Goal: Task Accomplishment & Management: Manage account settings

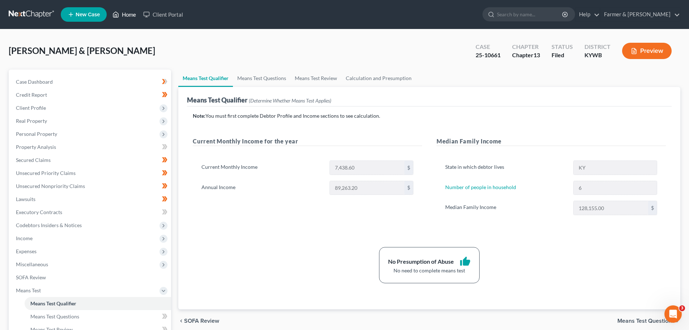
click at [124, 11] on link "Home" at bounding box center [124, 14] width 31 height 13
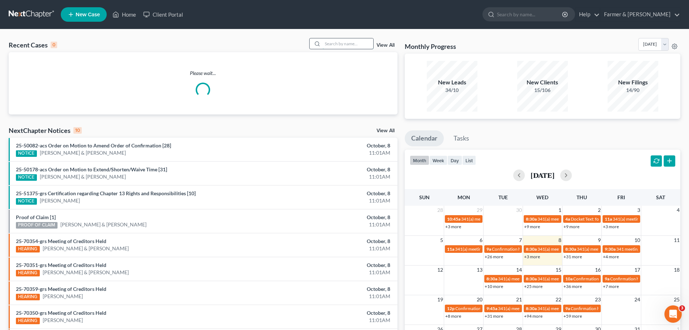
click at [334, 47] on input "search" at bounding box center [348, 43] width 51 height 10
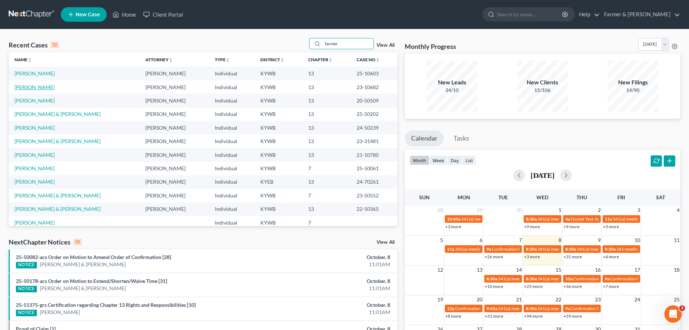
type input "farmer"
click at [36, 89] on link "[PERSON_NAME]" at bounding box center [34, 87] width 40 height 6
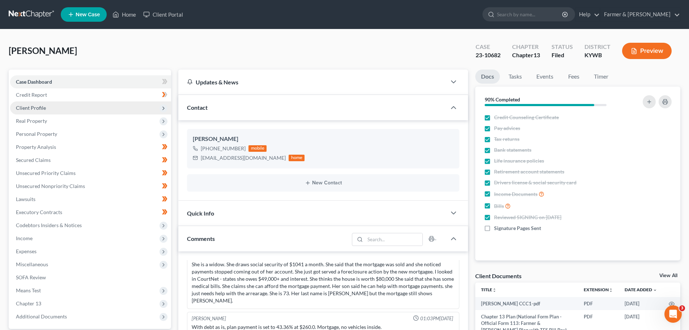
scroll to position [649, 0]
click at [34, 107] on span "Client Profile" at bounding box center [31, 108] width 30 height 6
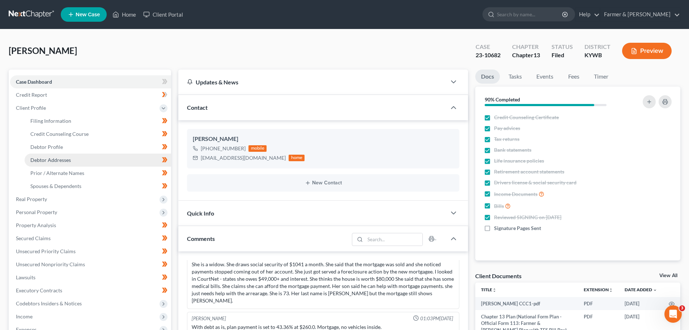
click at [55, 159] on span "Debtor Addresses" at bounding box center [50, 160] width 41 height 6
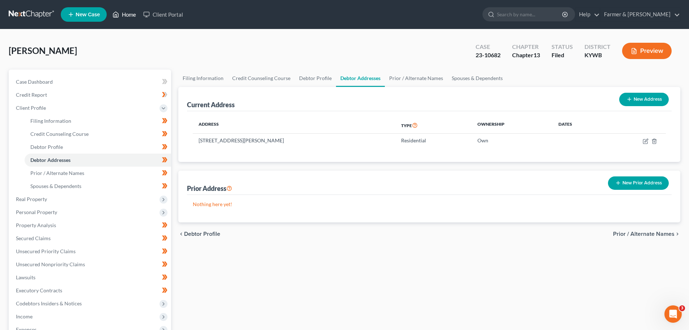
click at [126, 12] on link "Home" at bounding box center [124, 14] width 31 height 13
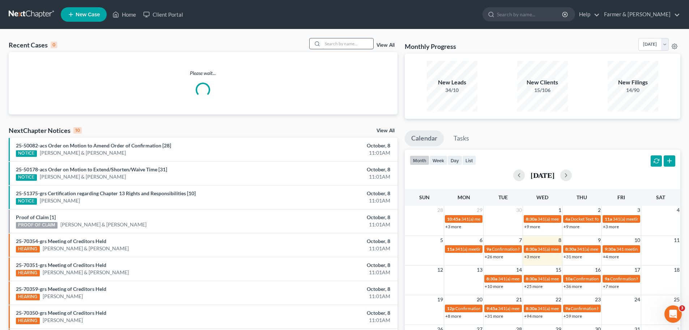
click at [336, 43] on input "search" at bounding box center [348, 43] width 51 height 10
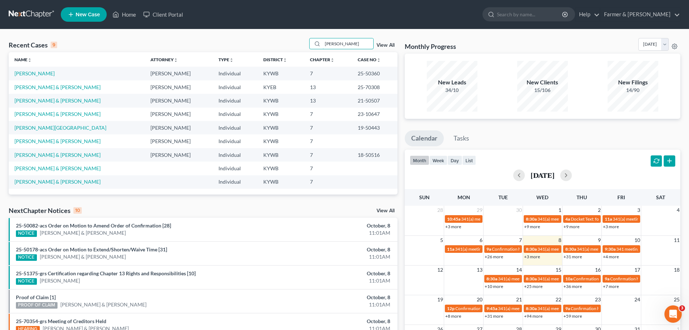
type input "[PERSON_NAME]"
click at [36, 87] on link "[PERSON_NAME] & [PERSON_NAME]" at bounding box center [57, 87] width 86 height 6
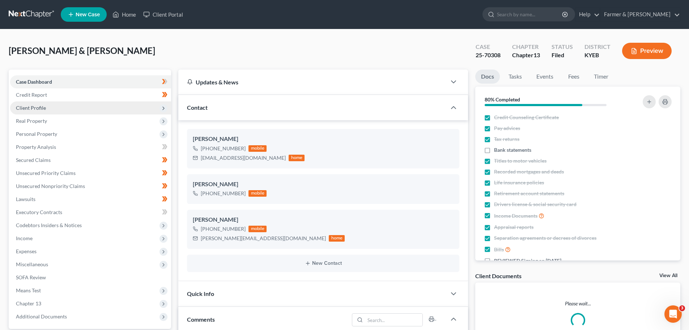
scroll to position [100, 0]
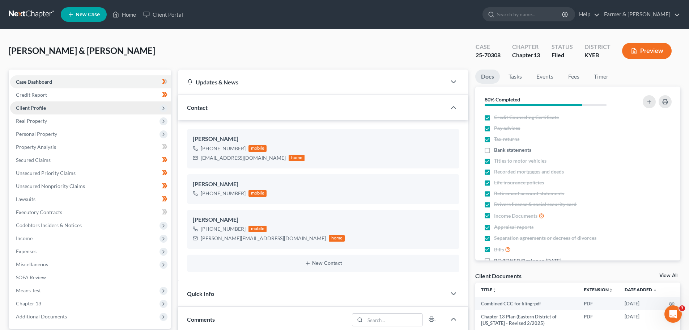
click at [33, 109] on span "Client Profile" at bounding box center [31, 108] width 30 height 6
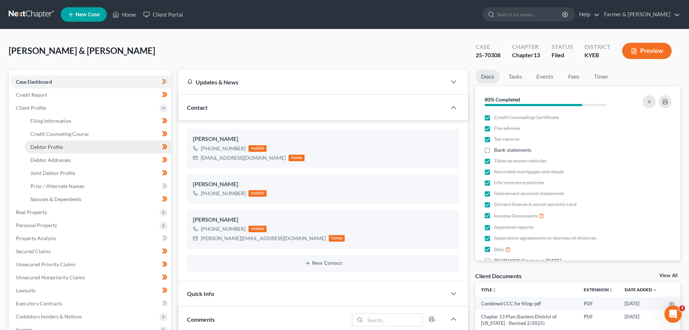
click at [54, 144] on span "Debtor Profile" at bounding box center [46, 147] width 33 height 6
select select "1"
select select "4"
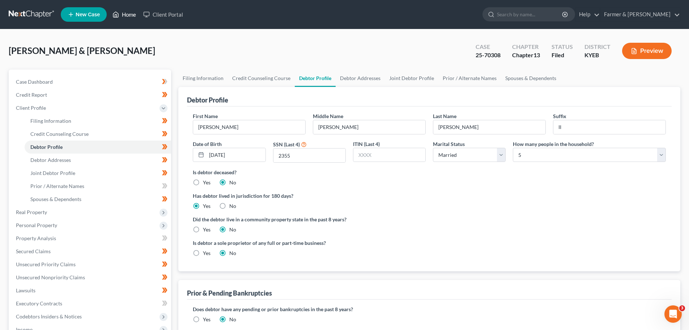
click at [133, 14] on link "Home" at bounding box center [124, 14] width 31 height 13
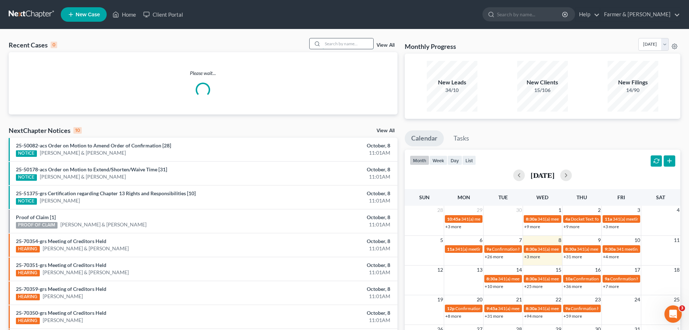
click at [332, 41] on input "search" at bounding box center [348, 43] width 51 height 10
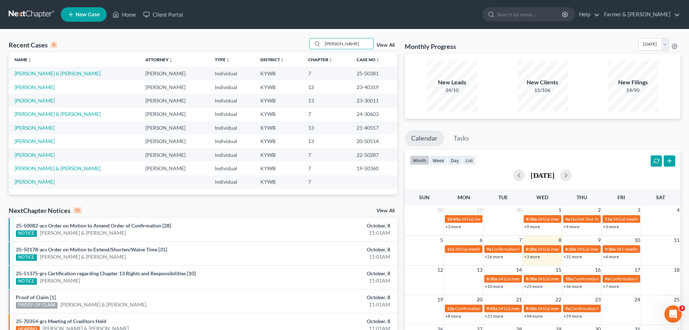
drag, startPoint x: 336, startPoint y: 42, endPoint x: 309, endPoint y: 43, distance: 27.2
click at [309, 43] on div "Recent Cases 9 [PERSON_NAME] View All" at bounding box center [203, 45] width 389 height 14
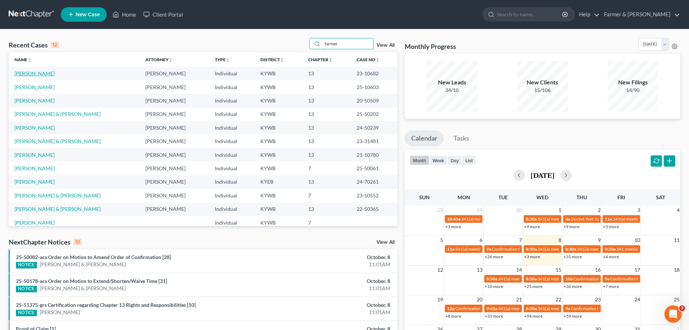
type input "farmer"
click at [39, 76] on link "[PERSON_NAME]" at bounding box center [34, 73] width 40 height 6
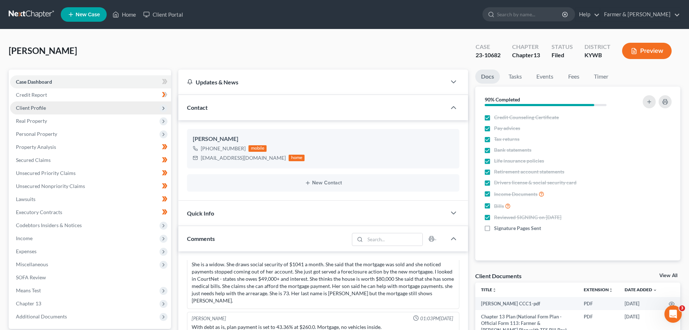
scroll to position [649, 0]
click at [36, 111] on span "Client Profile" at bounding box center [90, 107] width 161 height 13
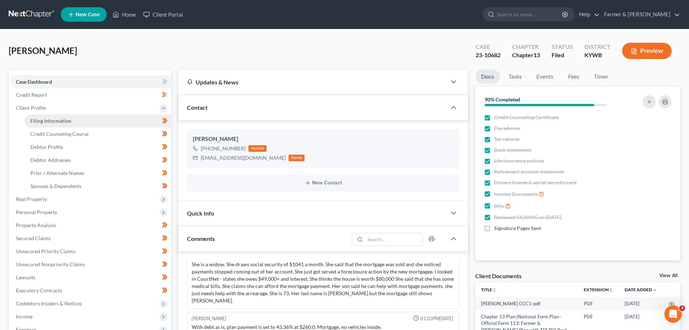
click at [46, 122] on span "Filing Information" at bounding box center [50, 121] width 41 height 6
select select "1"
select select "0"
select select "3"
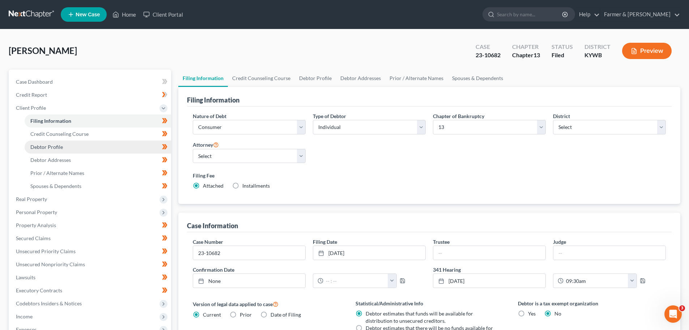
click at [58, 146] on span "Debtor Profile" at bounding box center [46, 147] width 33 height 6
select select "4"
select select "0"
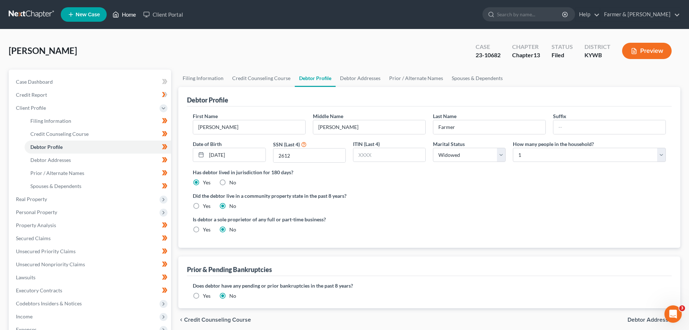
click at [130, 16] on link "Home" at bounding box center [124, 14] width 31 height 13
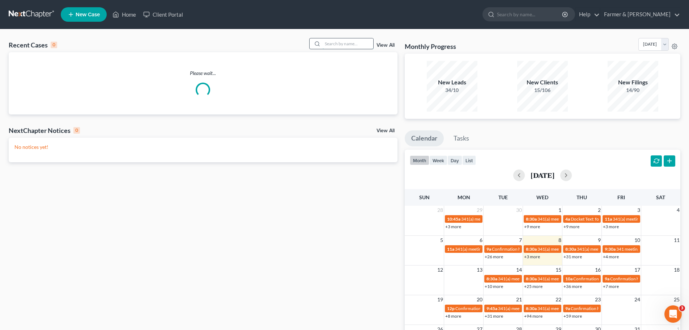
click at [344, 42] on input "search" at bounding box center [348, 43] width 51 height 10
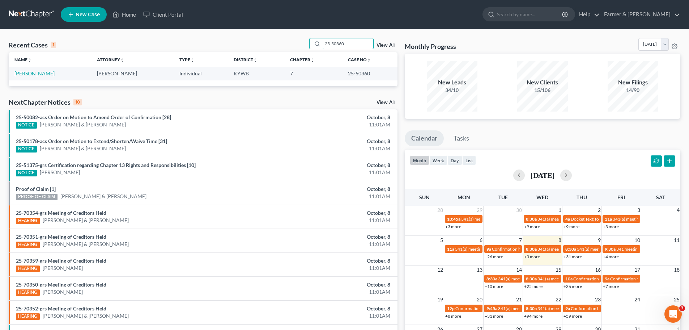
drag, startPoint x: 359, startPoint y: 42, endPoint x: 295, endPoint y: 44, distance: 64.4
click at [295, 44] on div "Recent Cases 1 25-50360 View All" at bounding box center [203, 45] width 389 height 14
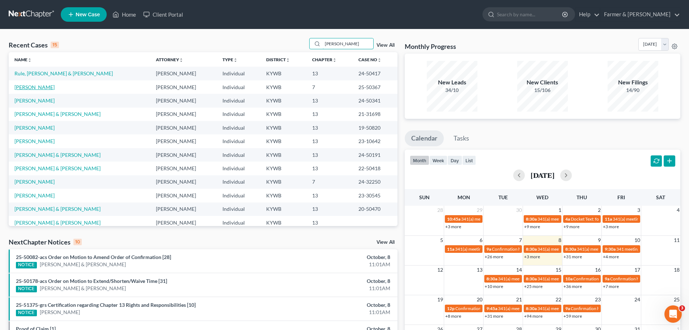
type input "[PERSON_NAME]"
click at [44, 86] on link "[PERSON_NAME]" at bounding box center [34, 87] width 40 height 6
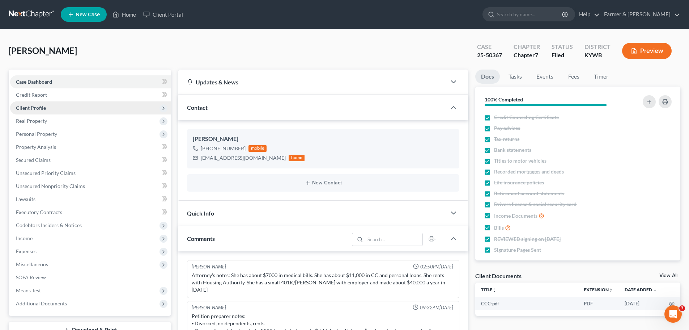
click at [34, 107] on span "Client Profile" at bounding box center [31, 108] width 30 height 6
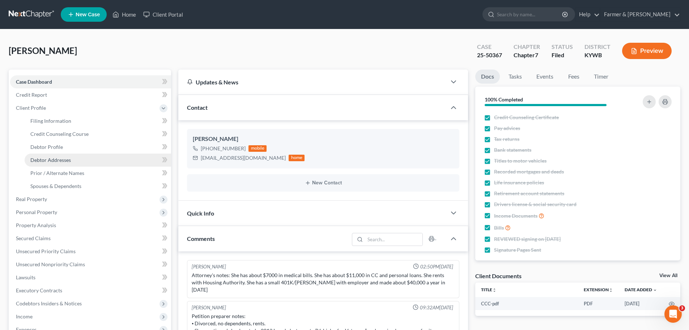
click at [57, 162] on span "Debtor Addresses" at bounding box center [50, 160] width 41 height 6
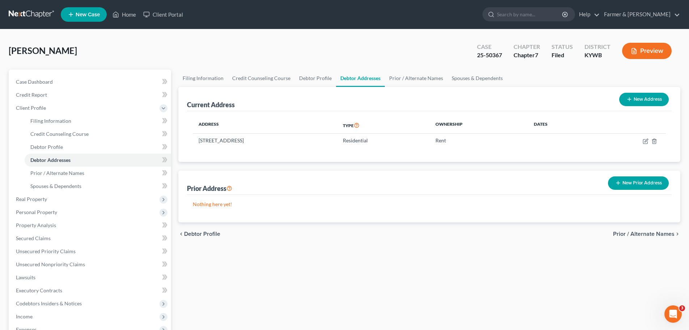
click at [175, 93] on div "Filing Information Credit Counseling Course Debtor Profile Debtor Addresses Pri…" at bounding box center [429, 252] width 509 height 366
click at [127, 13] on link "Home" at bounding box center [124, 14] width 31 height 13
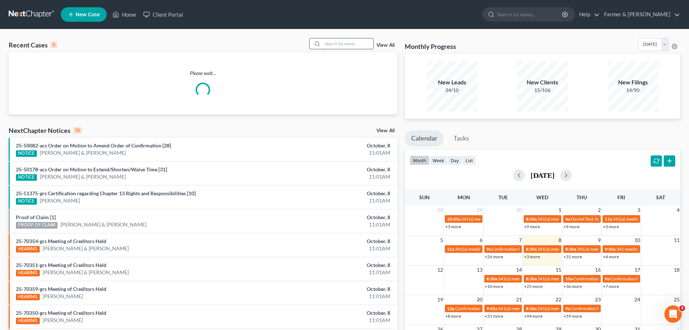
click at [339, 43] on input "search" at bounding box center [348, 43] width 51 height 10
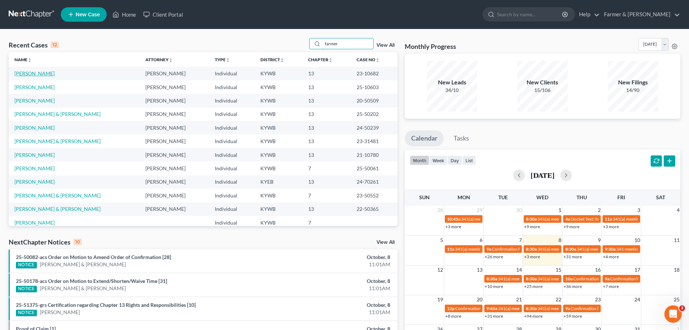
type input "farmer"
click at [30, 71] on link "[PERSON_NAME]" at bounding box center [34, 73] width 40 height 6
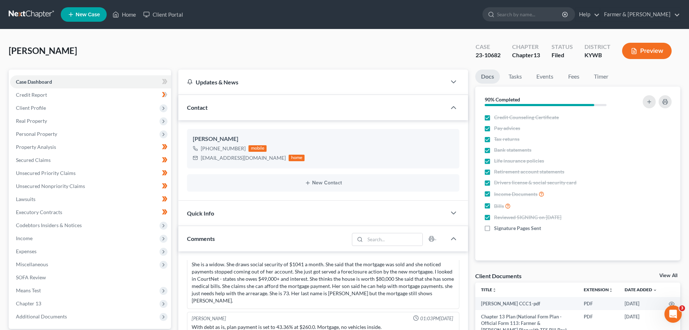
scroll to position [649, 0]
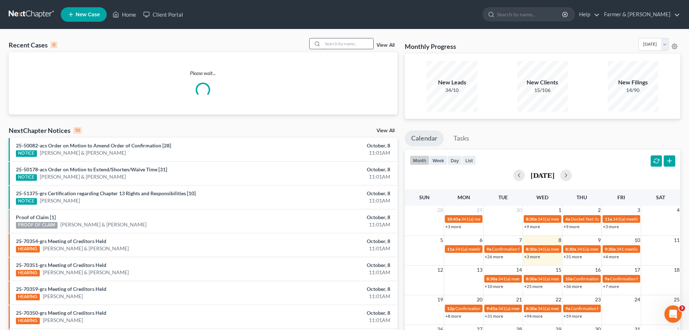
click at [334, 39] on input "search" at bounding box center [348, 43] width 51 height 10
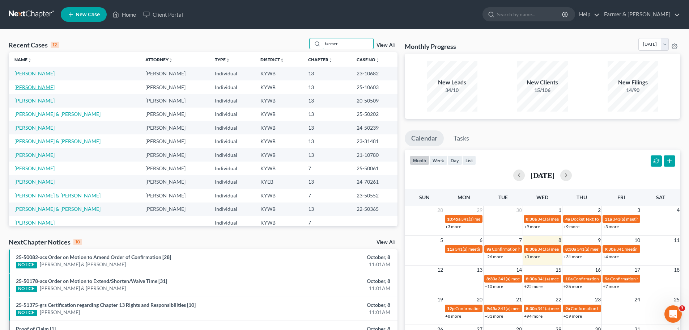
type input "farmer"
click at [37, 88] on link "[PERSON_NAME]" at bounding box center [34, 87] width 40 height 6
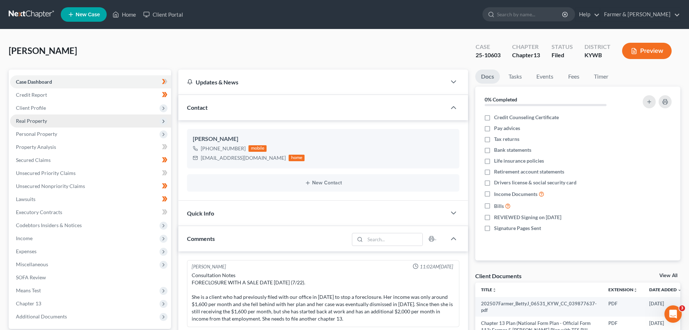
scroll to position [28, 0]
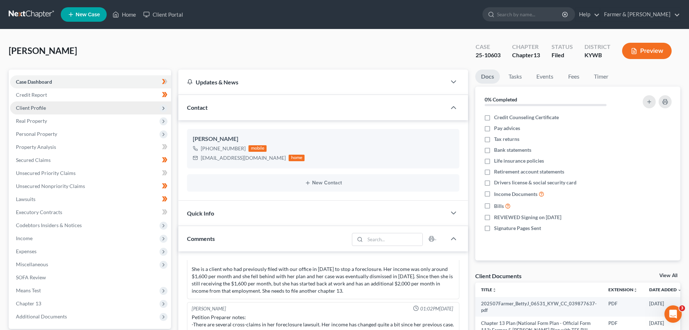
click at [39, 113] on span "Client Profile" at bounding box center [90, 107] width 161 height 13
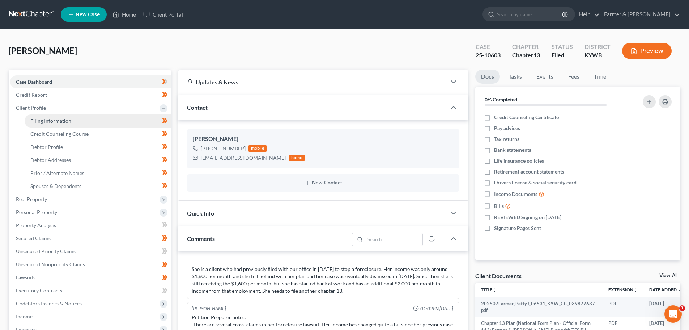
click at [66, 122] on span "Filing Information" at bounding box center [50, 121] width 41 height 6
select select "1"
select select "0"
select select "3"
select select "33"
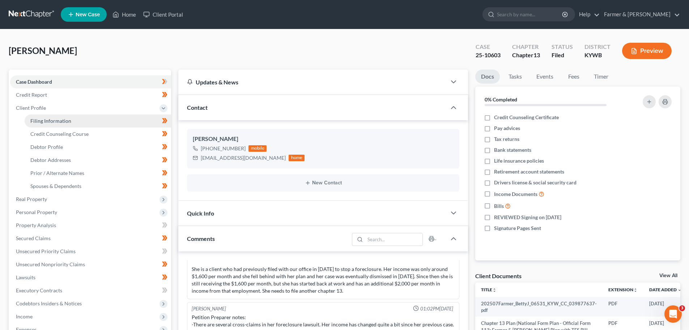
select select "0"
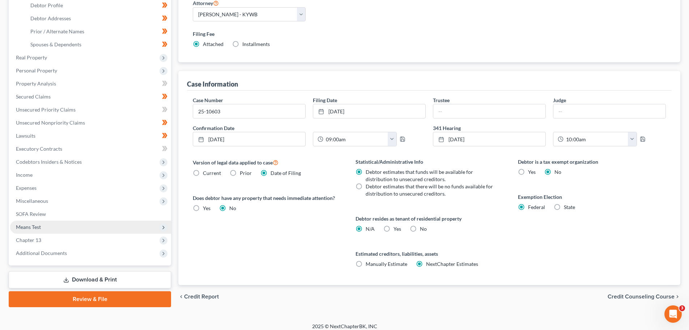
scroll to position [147, 0]
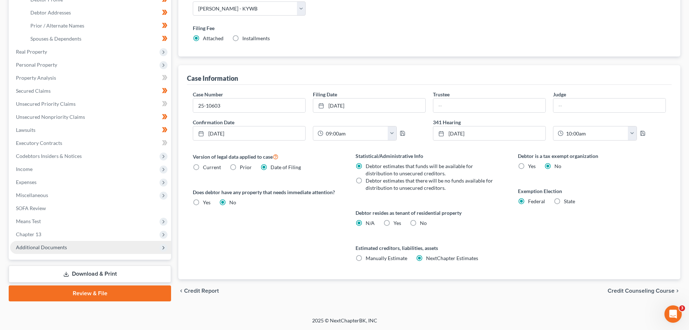
click at [164, 247] on polyline at bounding box center [163, 247] width 1 height 3
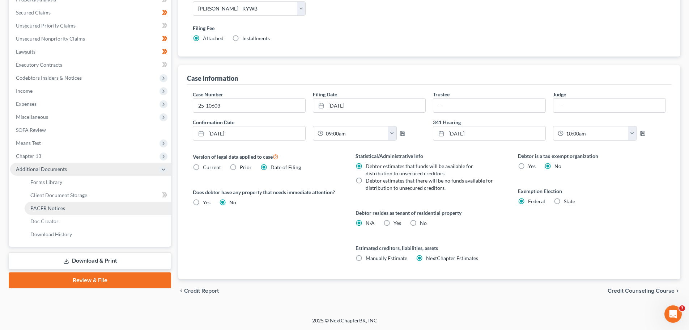
click at [61, 209] on span "PACER Notices" at bounding box center [47, 208] width 35 height 6
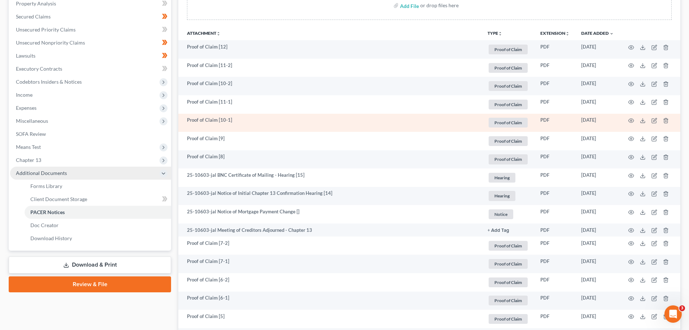
scroll to position [145, 0]
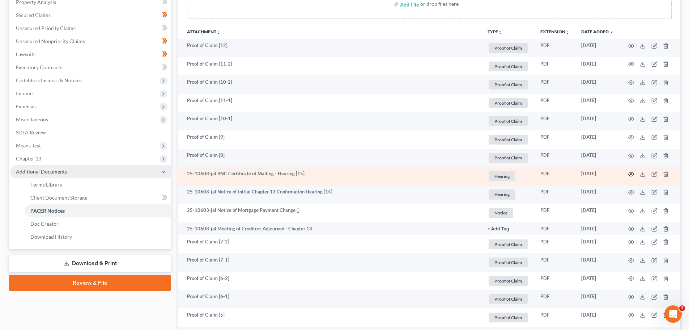
click at [631, 173] on circle "button" at bounding box center [631, 173] width 1 height 1
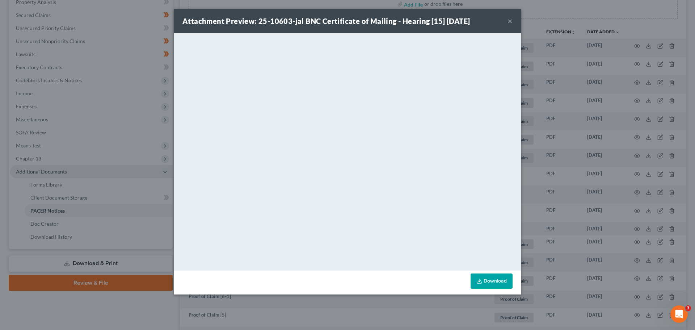
click at [510, 20] on button "×" at bounding box center [509, 21] width 5 height 9
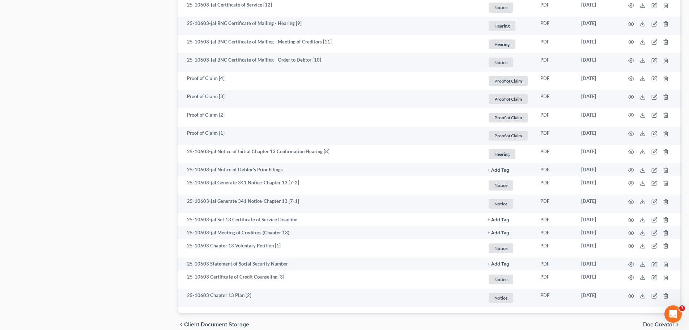
scroll to position [519, 0]
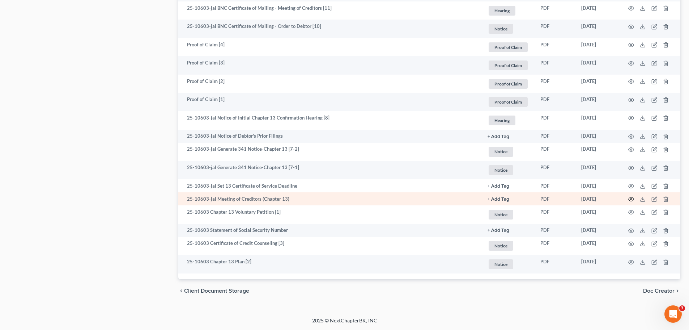
click at [632, 199] on icon "button" at bounding box center [631, 199] width 6 height 6
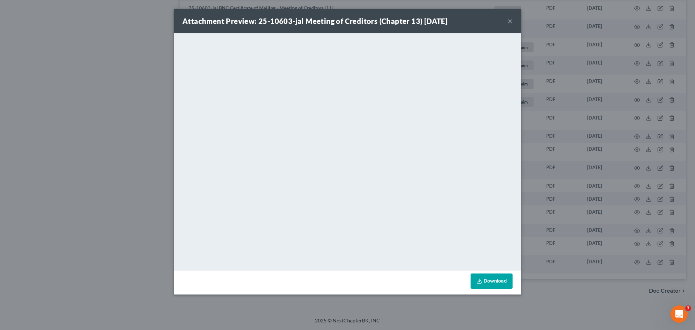
click at [509, 19] on button "×" at bounding box center [509, 21] width 5 height 9
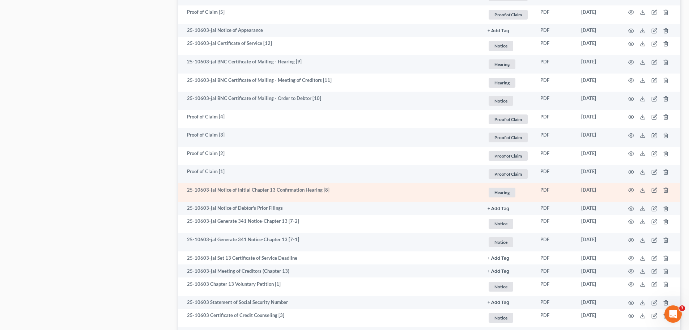
scroll to position [447, 0]
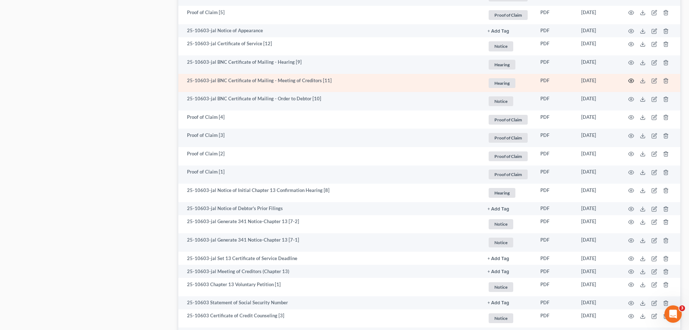
click at [631, 81] on circle "button" at bounding box center [631, 80] width 1 height 1
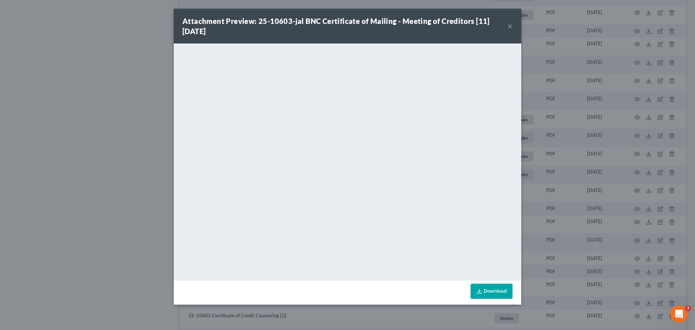
click at [510, 26] on button "×" at bounding box center [509, 26] width 5 height 9
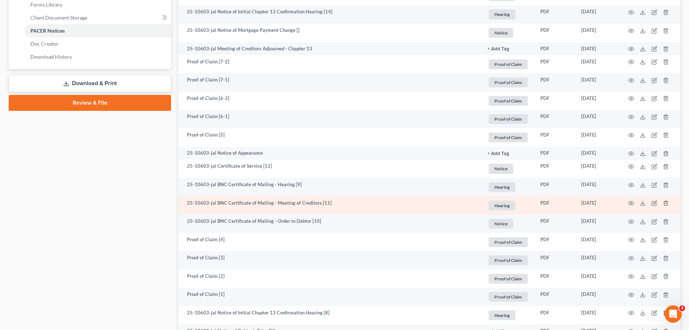
scroll to position [302, 0]
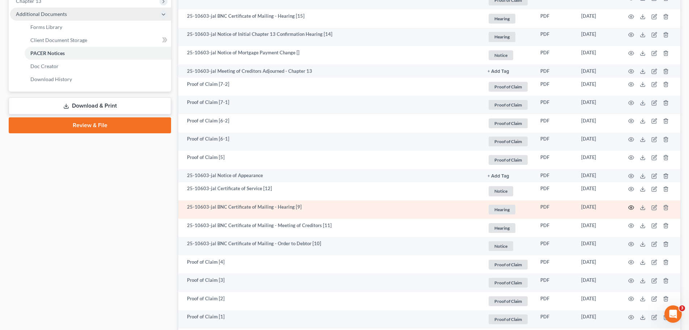
click at [630, 207] on icon "button" at bounding box center [631, 207] width 6 height 6
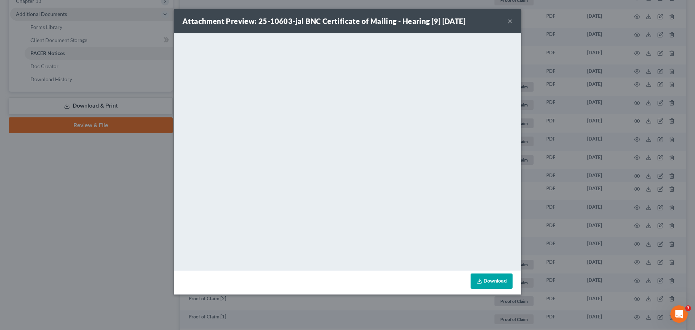
click at [510, 20] on button "×" at bounding box center [509, 21] width 5 height 9
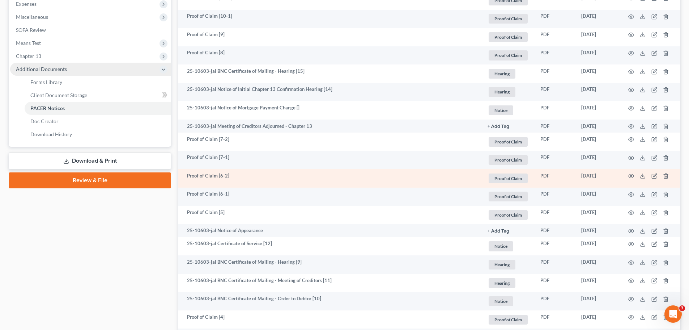
scroll to position [230, 0]
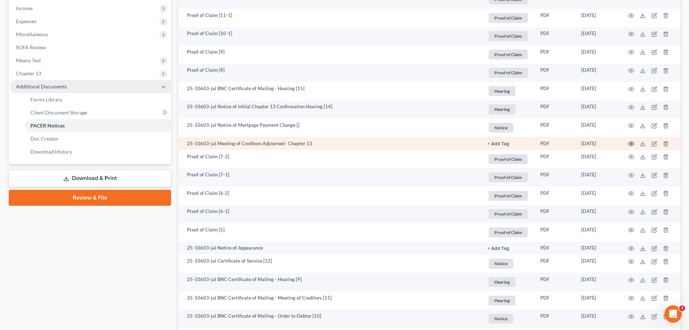
click at [632, 142] on icon "button" at bounding box center [631, 144] width 5 height 4
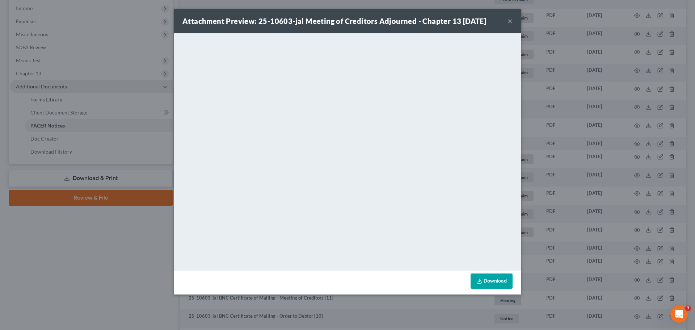
click at [509, 20] on button "×" at bounding box center [509, 21] width 5 height 9
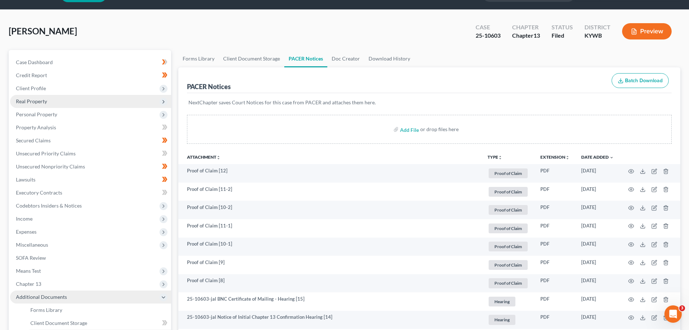
scroll to position [0, 0]
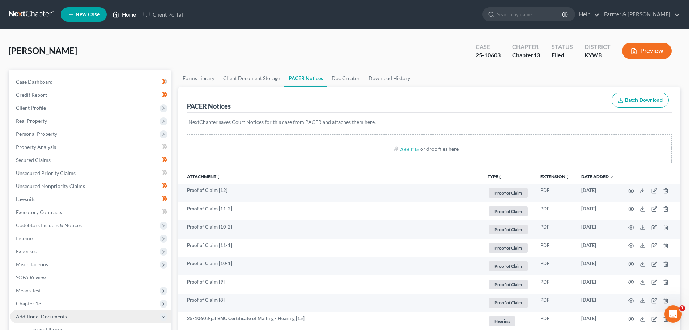
click at [127, 17] on link "Home" at bounding box center [124, 14] width 31 height 13
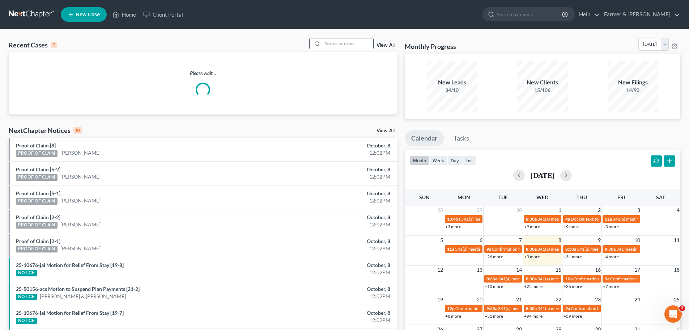
click at [347, 44] on input "search" at bounding box center [348, 43] width 51 height 10
type input "q"
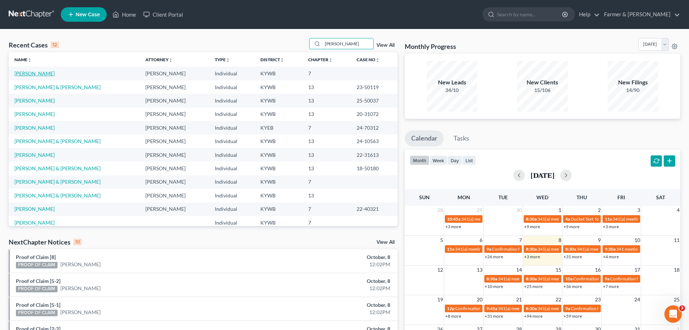
type input "[PERSON_NAME]"
click at [28, 74] on link "[PERSON_NAME]" at bounding box center [34, 73] width 40 height 6
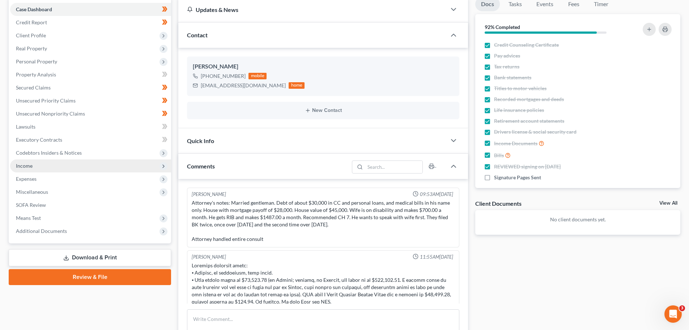
scroll to position [71, 0]
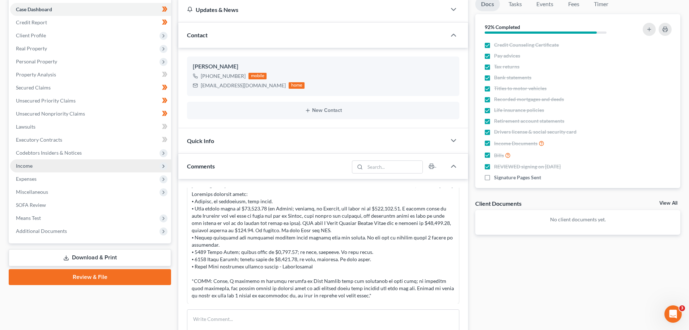
click at [35, 165] on span "Income" at bounding box center [90, 165] width 161 height 13
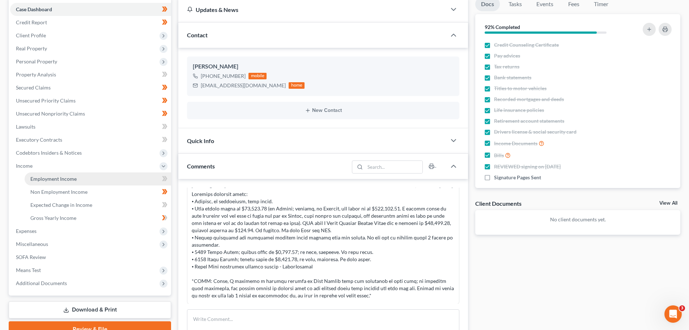
click at [55, 179] on span "Employment Income" at bounding box center [53, 178] width 46 height 6
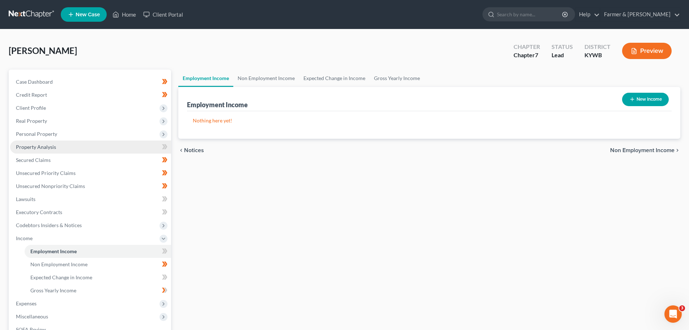
click at [43, 144] on span "Property Analysis" at bounding box center [36, 147] width 40 height 6
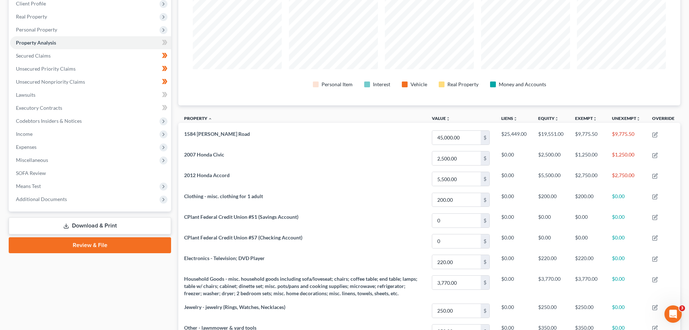
scroll to position [68, 0]
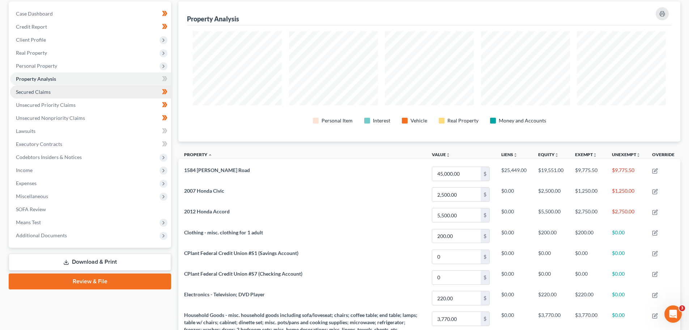
click at [42, 90] on span "Secured Claims" at bounding box center [33, 92] width 35 height 6
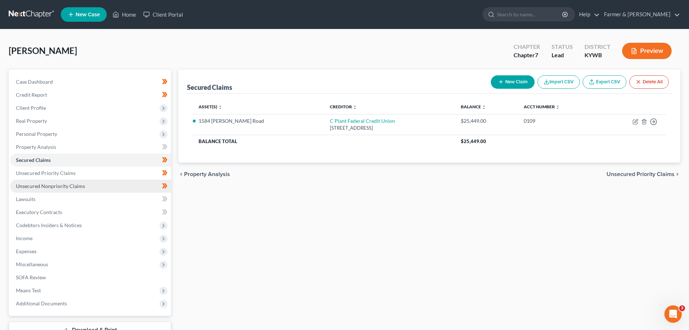
click at [48, 179] on link "Unsecured Nonpriority Claims" at bounding box center [90, 185] width 161 height 13
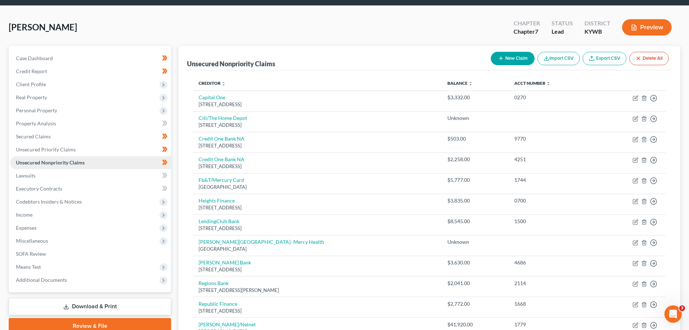
scroll to position [36, 0]
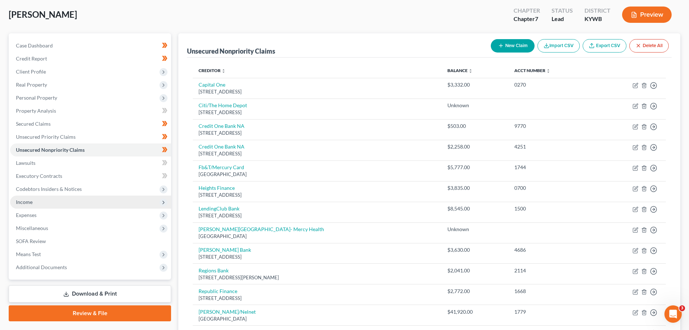
click at [26, 201] on span "Income" at bounding box center [24, 202] width 17 height 6
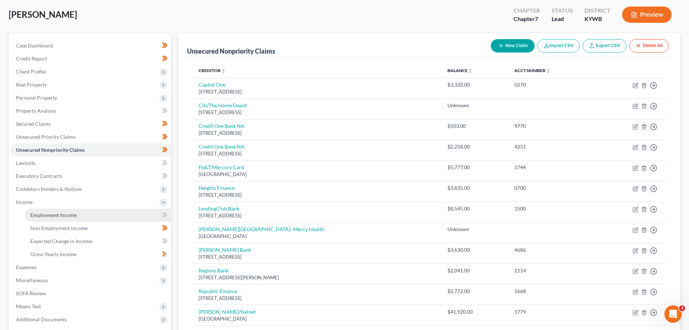
click at [67, 214] on span "Employment Income" at bounding box center [53, 215] width 46 height 6
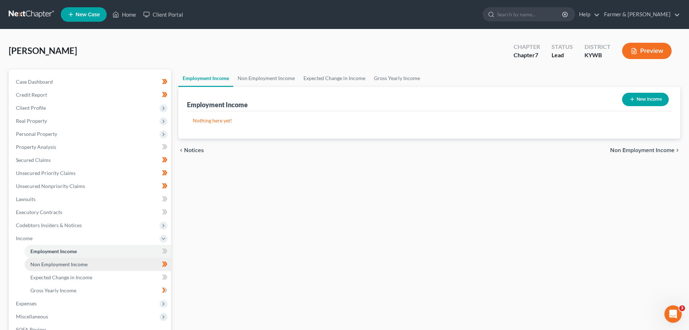
click at [65, 264] on span "Non Employment Income" at bounding box center [58, 264] width 57 height 6
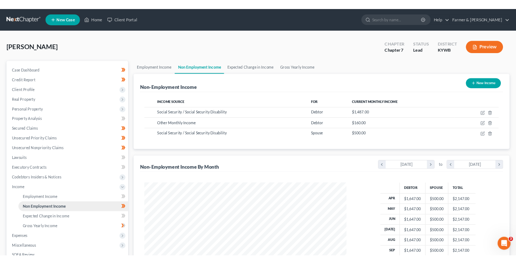
scroll to position [135, 284]
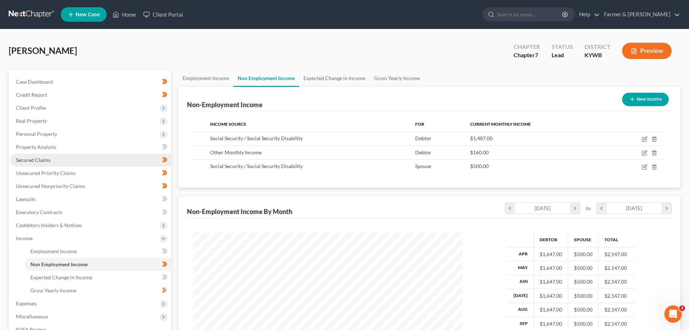
click at [31, 160] on span "Secured Claims" at bounding box center [33, 160] width 35 height 6
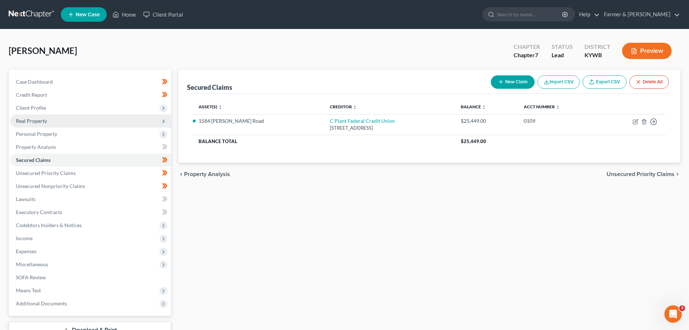
click at [36, 122] on span "Real Property" at bounding box center [31, 121] width 31 height 6
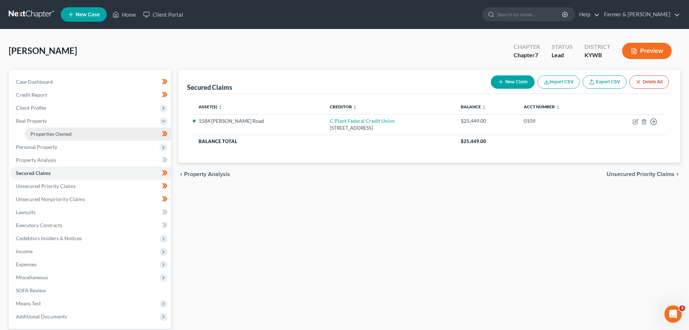
click at [42, 137] on link "Properties Owned" at bounding box center [98, 133] width 147 height 13
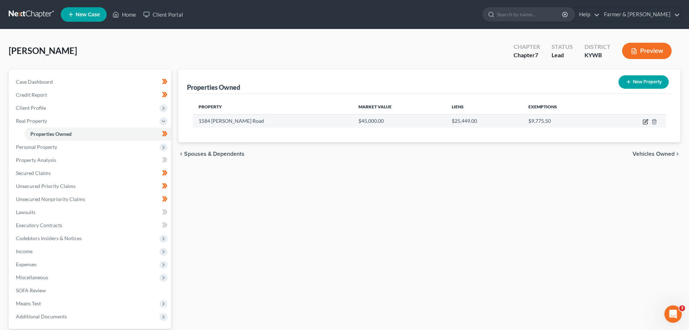
click at [644, 123] on icon "button" at bounding box center [645, 122] width 4 height 4
select select "18"
select select "3"
select select "1"
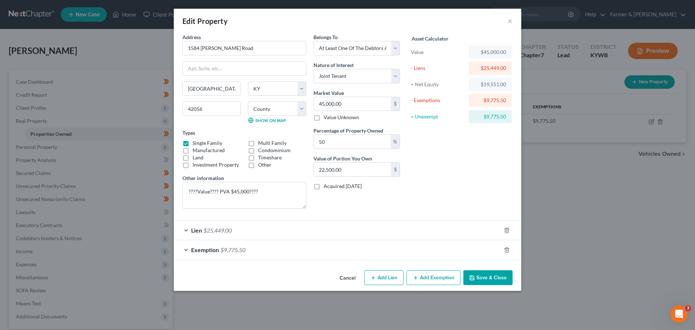
click at [344, 278] on button "Cancel" at bounding box center [347, 278] width 27 height 14
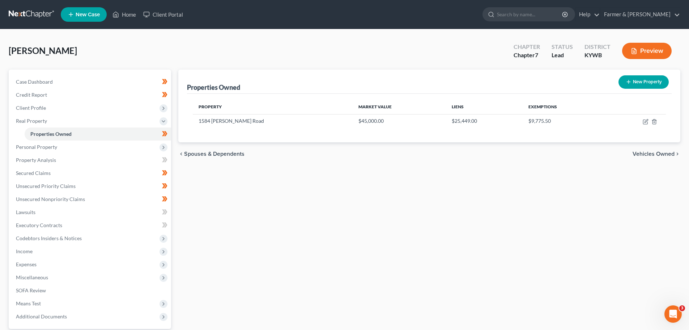
click at [181, 76] on div "Properties Owned New Property Property Market Value Liens Exemptions [STREET_AD…" at bounding box center [429, 105] width 502 height 73
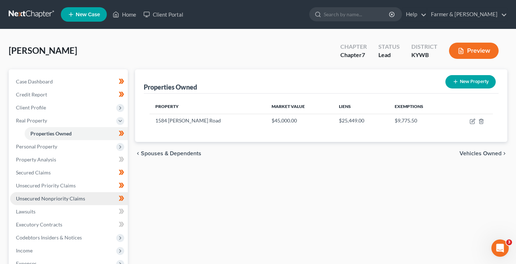
click at [92, 195] on link "Unsecured Nonpriority Claims" at bounding box center [69, 198] width 118 height 13
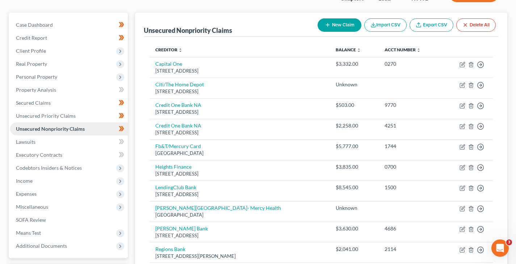
scroll to position [57, 0]
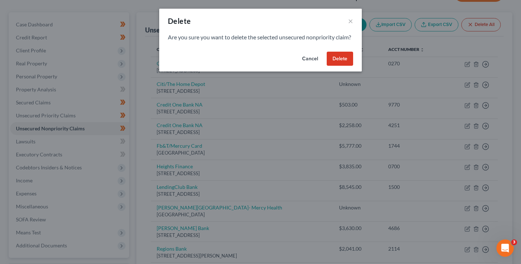
click at [344, 66] on button "Delete" at bounding box center [340, 59] width 26 height 14
